Goal: Check status: Check status

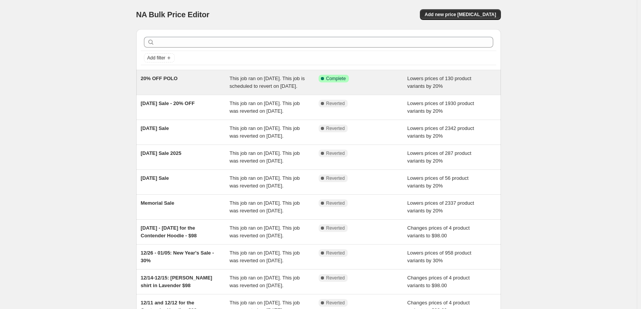
click at [269, 76] on span "This job ran on October 2, 2025. This job is scheduled to revert on October 7, …" at bounding box center [267, 82] width 75 height 13
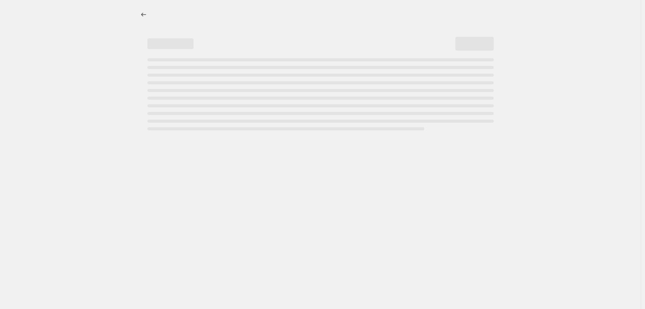
select select "percentage"
select select "collection"
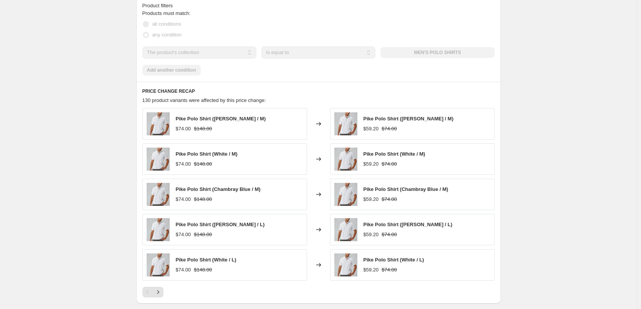
scroll to position [576, 0]
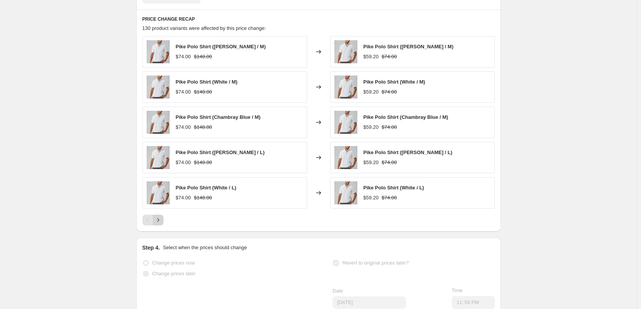
click at [158, 224] on icon "Next" at bounding box center [158, 221] width 8 height 8
click at [162, 224] on icon "Next" at bounding box center [158, 221] width 8 height 8
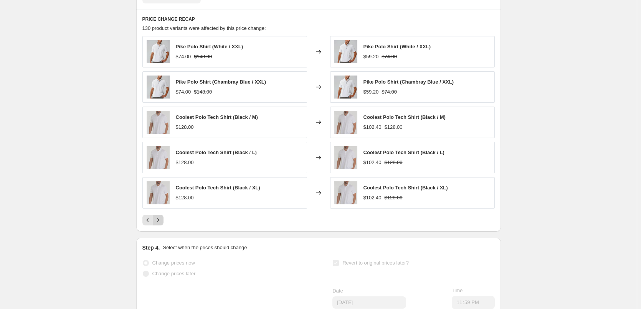
click at [162, 224] on icon "Next" at bounding box center [158, 221] width 8 height 8
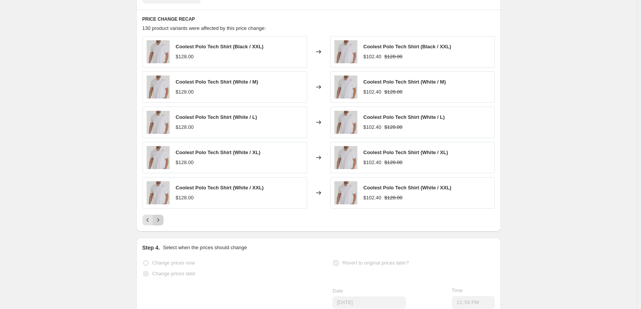
click at [162, 224] on icon "Next" at bounding box center [158, 221] width 8 height 8
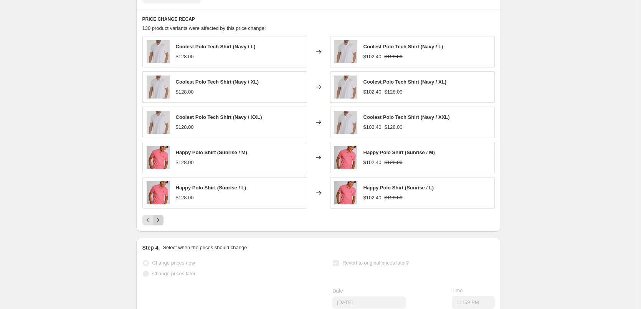
click at [162, 224] on icon "Next" at bounding box center [158, 221] width 8 height 8
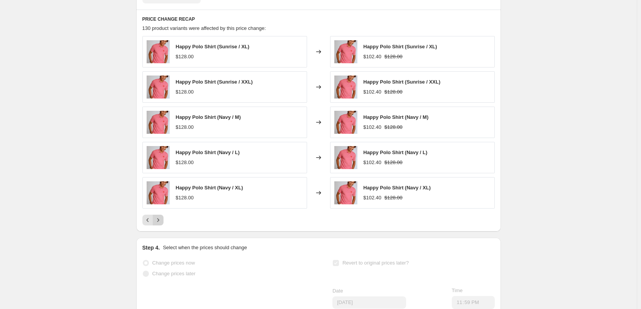
click at [162, 224] on icon "Next" at bounding box center [158, 221] width 8 height 8
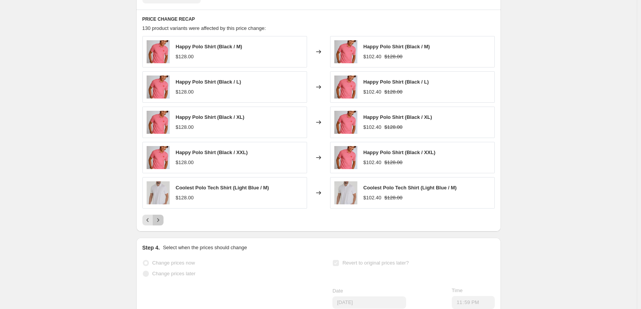
click at [162, 224] on icon "Next" at bounding box center [158, 221] width 8 height 8
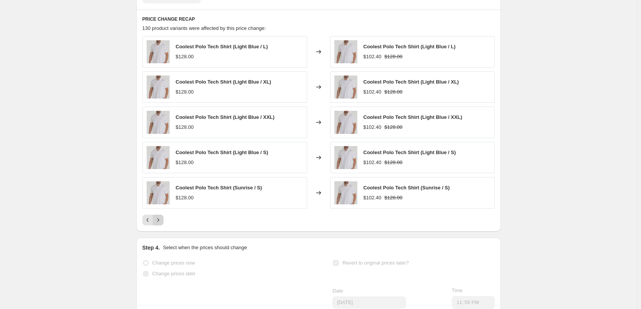
click at [162, 224] on icon "Next" at bounding box center [158, 221] width 8 height 8
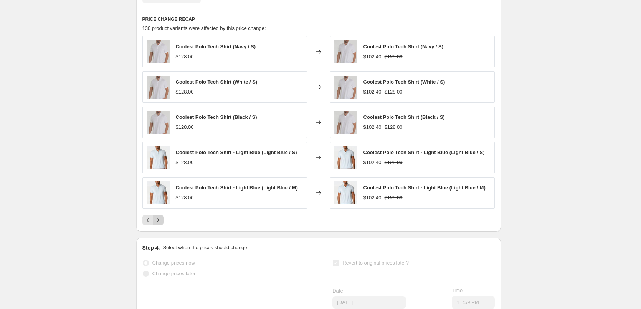
click at [162, 224] on icon "Next" at bounding box center [158, 221] width 8 height 8
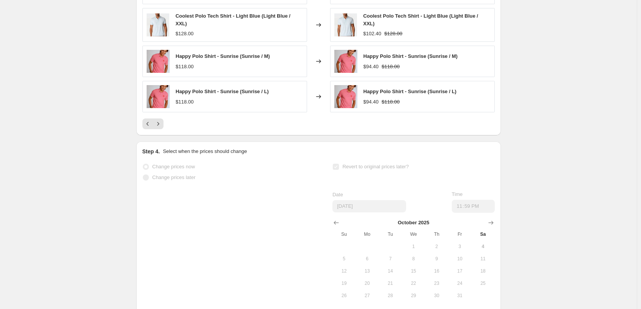
scroll to position [729, 0]
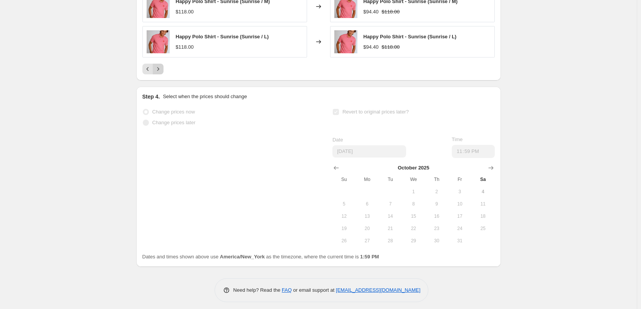
click at [162, 73] on icon "Next" at bounding box center [158, 69] width 8 height 8
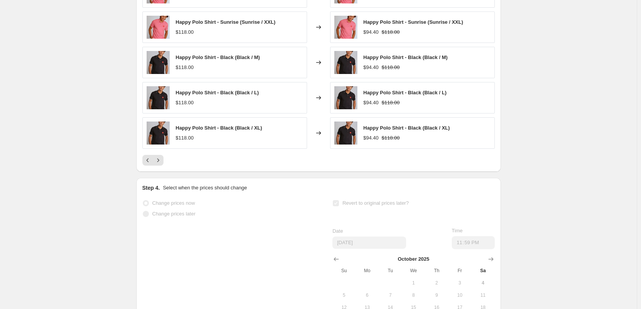
scroll to position [576, 0]
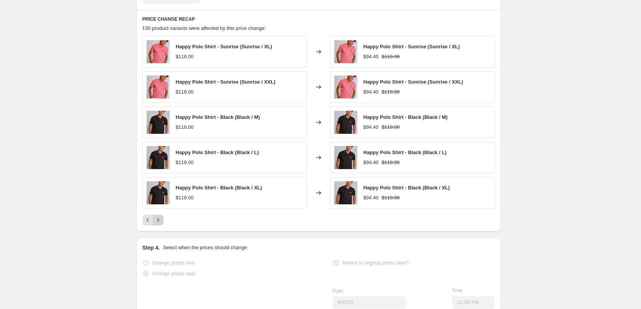
click at [162, 224] on icon "Next" at bounding box center [158, 221] width 8 height 8
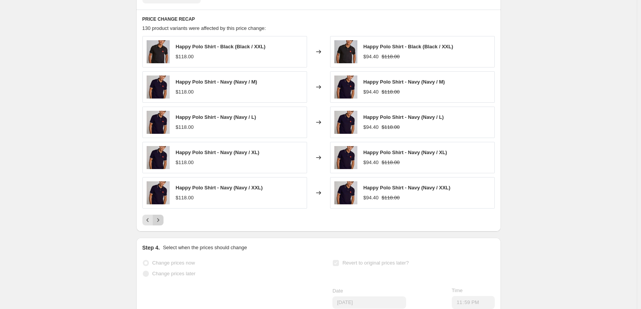
click at [160, 224] on icon "Next" at bounding box center [158, 221] width 8 height 8
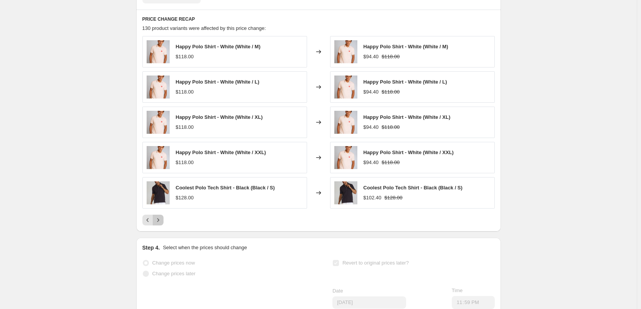
click at [162, 224] on icon "Next" at bounding box center [158, 221] width 8 height 8
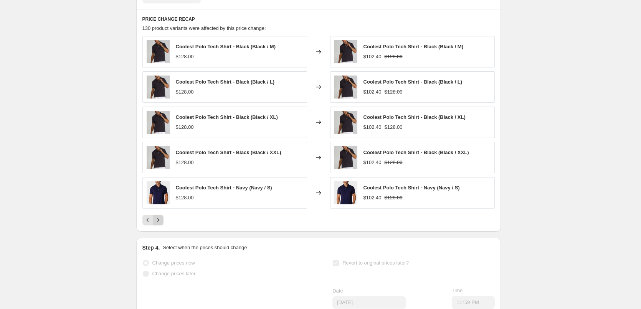
click at [162, 224] on icon "Next" at bounding box center [158, 221] width 8 height 8
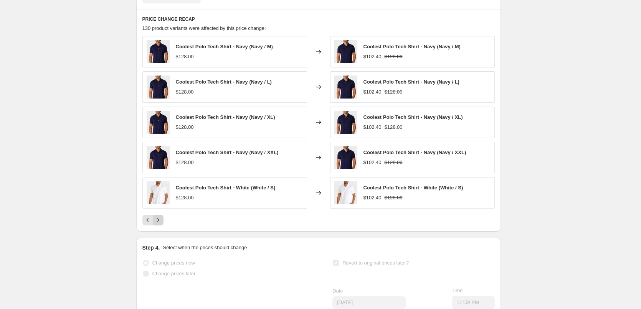
click at [162, 224] on icon "Next" at bounding box center [158, 221] width 8 height 8
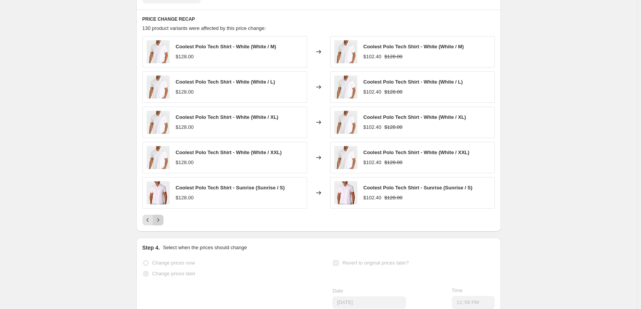
click at [162, 224] on icon "Next" at bounding box center [158, 221] width 8 height 8
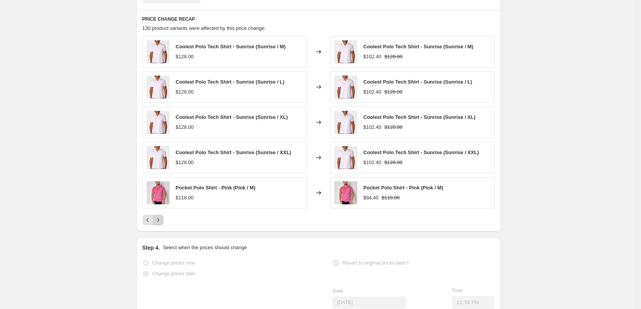
click at [162, 224] on icon "Next" at bounding box center [158, 221] width 8 height 8
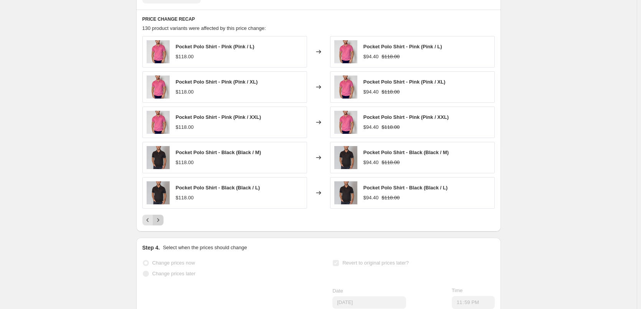
click at [162, 224] on icon "Next" at bounding box center [158, 221] width 8 height 8
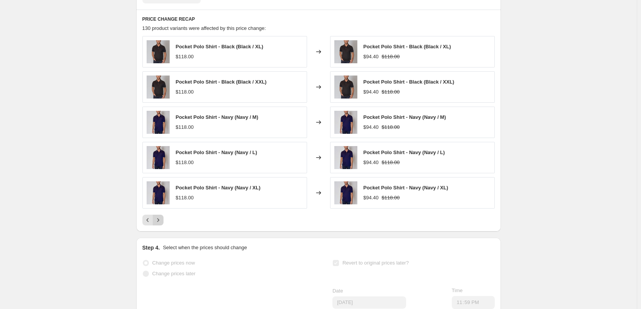
click at [162, 224] on icon "Next" at bounding box center [158, 221] width 8 height 8
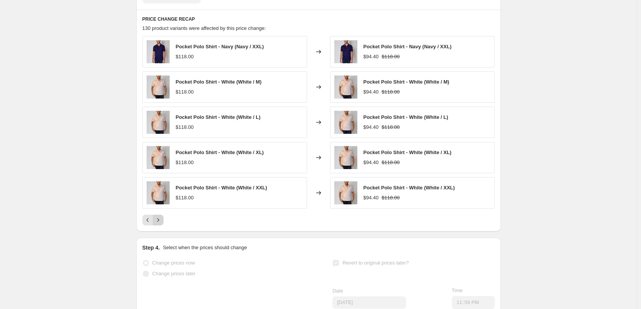
click at [161, 224] on icon "Next" at bounding box center [158, 221] width 8 height 8
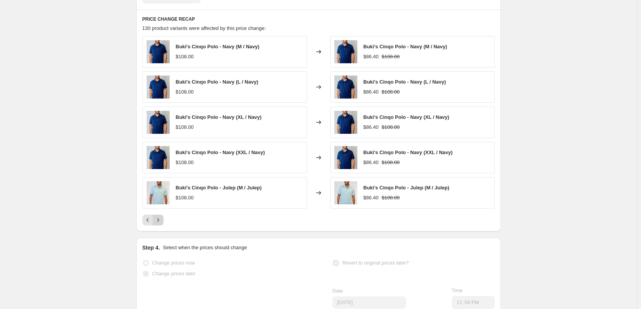
click at [161, 224] on icon "Next" at bounding box center [158, 221] width 8 height 8
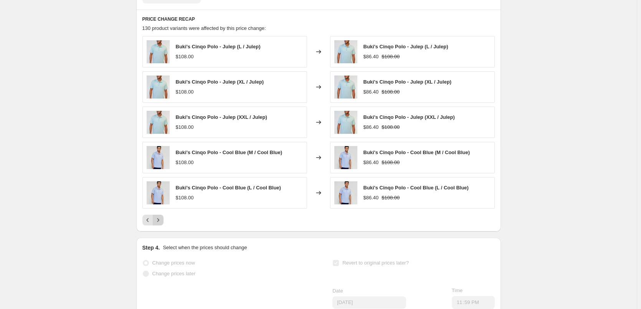
click at [161, 224] on icon "Next" at bounding box center [158, 221] width 8 height 8
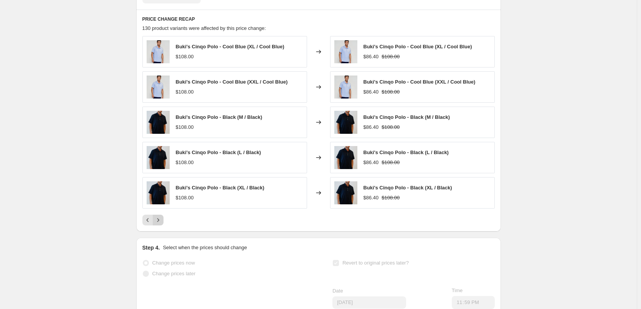
click at [159, 224] on icon "Next" at bounding box center [158, 221] width 8 height 8
